Goal: Task Accomplishment & Management: Use online tool/utility

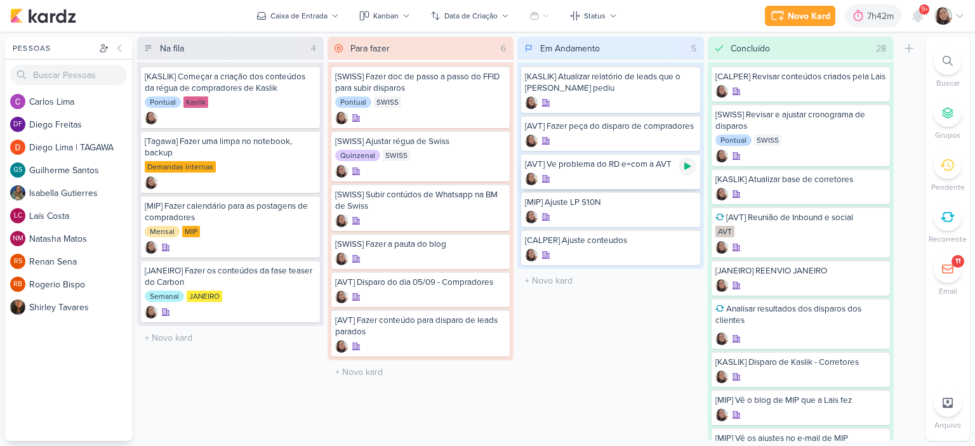
click at [694, 162] on div at bounding box center [688, 166] width 18 height 18
click at [964, 12] on icon at bounding box center [960, 16] width 10 height 10
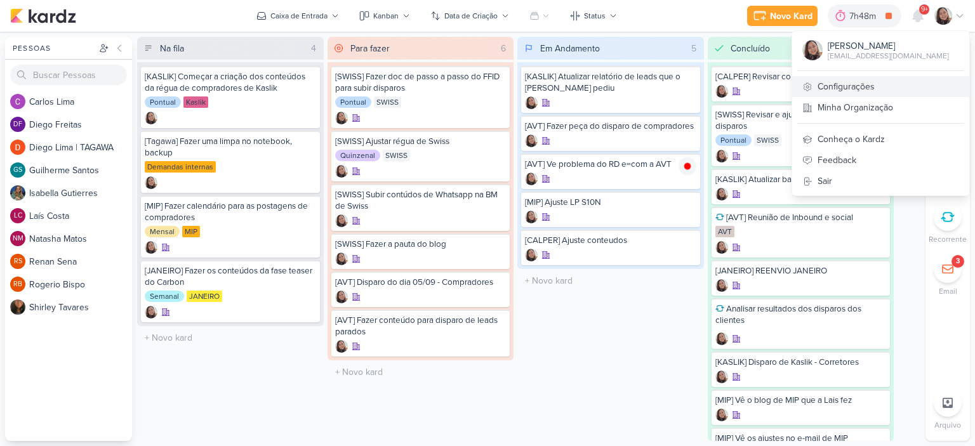
click at [811, 84] on icon at bounding box center [808, 87] width 10 height 10
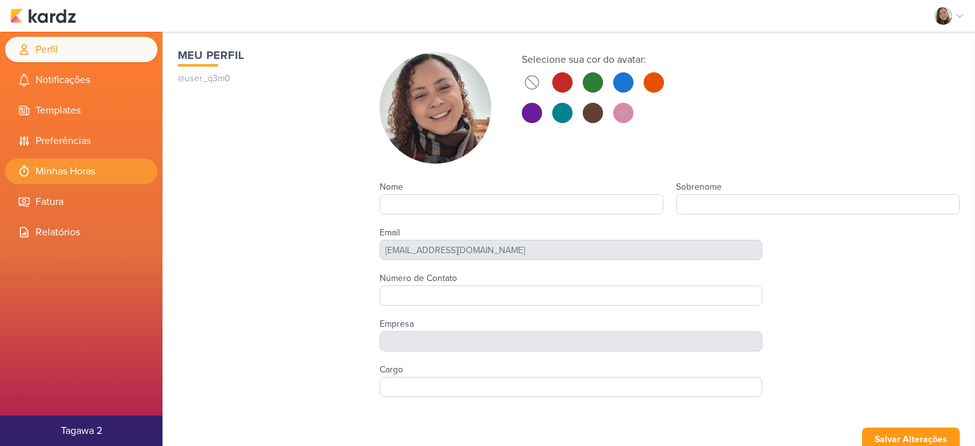
click at [76, 167] on li "Minhas Horas" at bounding box center [81, 171] width 152 height 25
type input "Sharlene"
type input "Khoury"
type input "Tagawa 2"
type input "[EMAIL_ADDRESS][DOMAIN_NAME]"
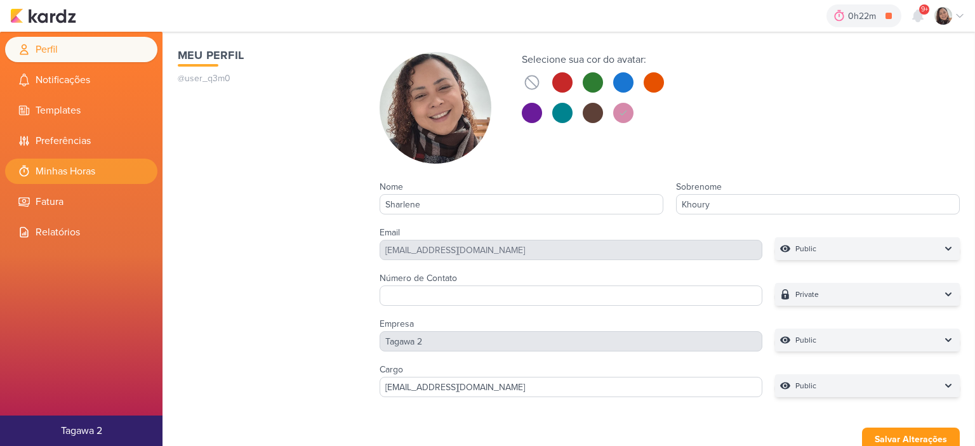
click at [102, 164] on li "Minhas Horas" at bounding box center [81, 171] width 152 height 25
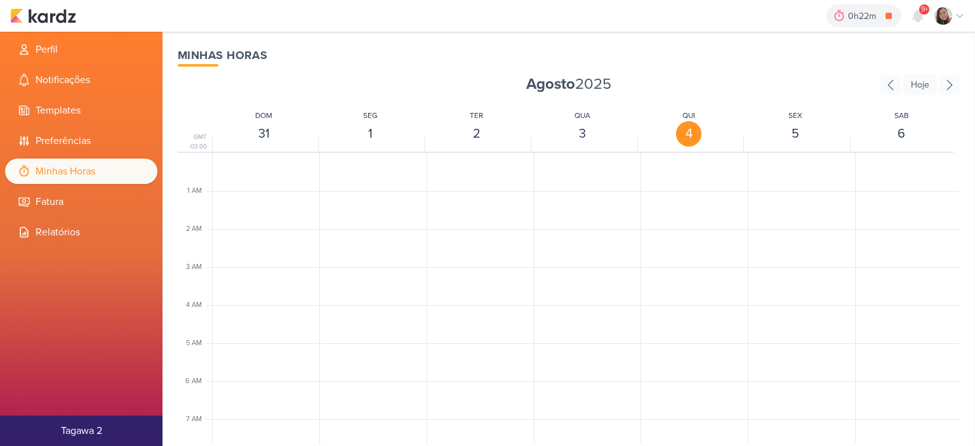
scroll to position [300, 0]
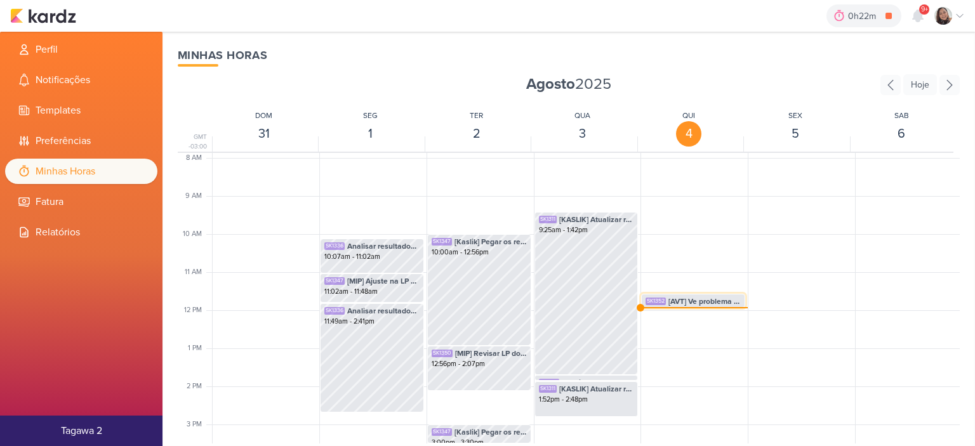
click at [700, 298] on span "[AVT] Ve problema do RD e=com a AVT" at bounding box center [705, 301] width 72 height 11
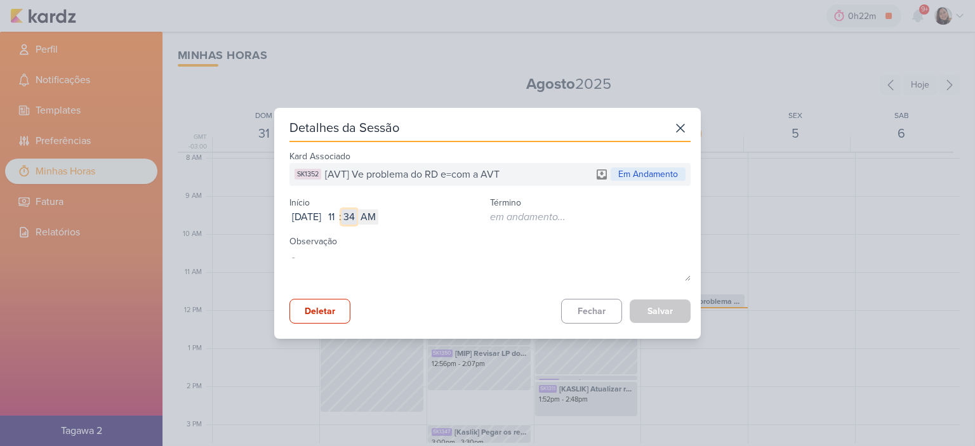
click at [357, 215] on input "34" at bounding box center [349, 217] width 15 height 15
type input "00"
type input "02"
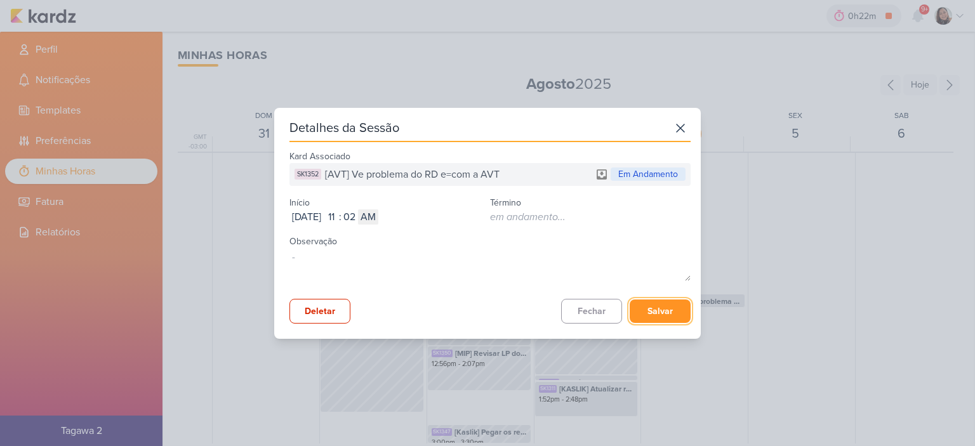
click at [660, 310] on button "Salvar" at bounding box center [660, 311] width 61 height 23
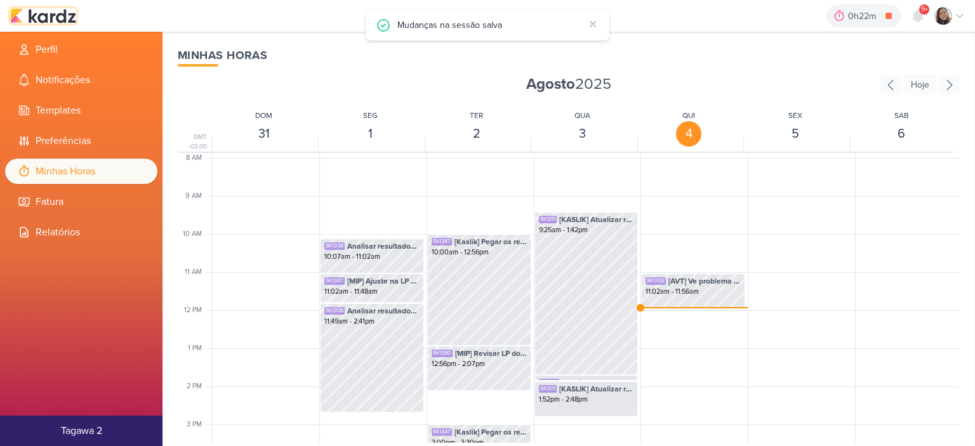
click at [44, 15] on img at bounding box center [43, 15] width 66 height 15
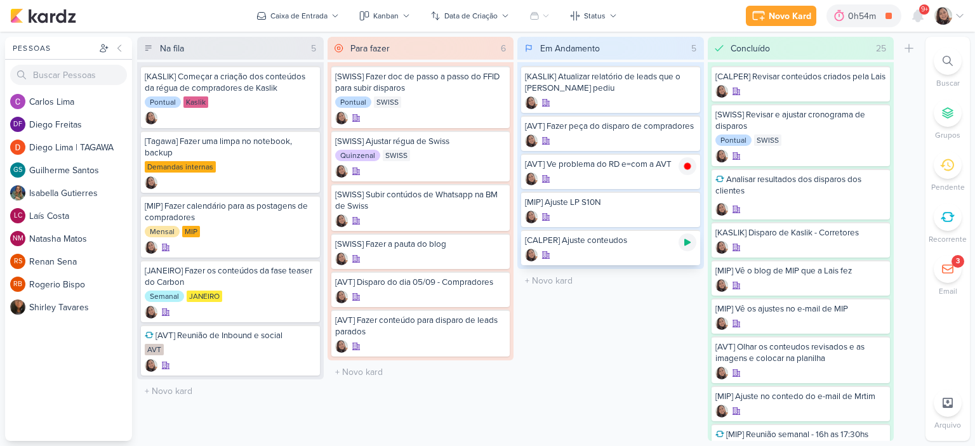
click at [686, 238] on icon at bounding box center [688, 242] width 10 height 10
